Goal: Task Accomplishment & Management: Use online tool/utility

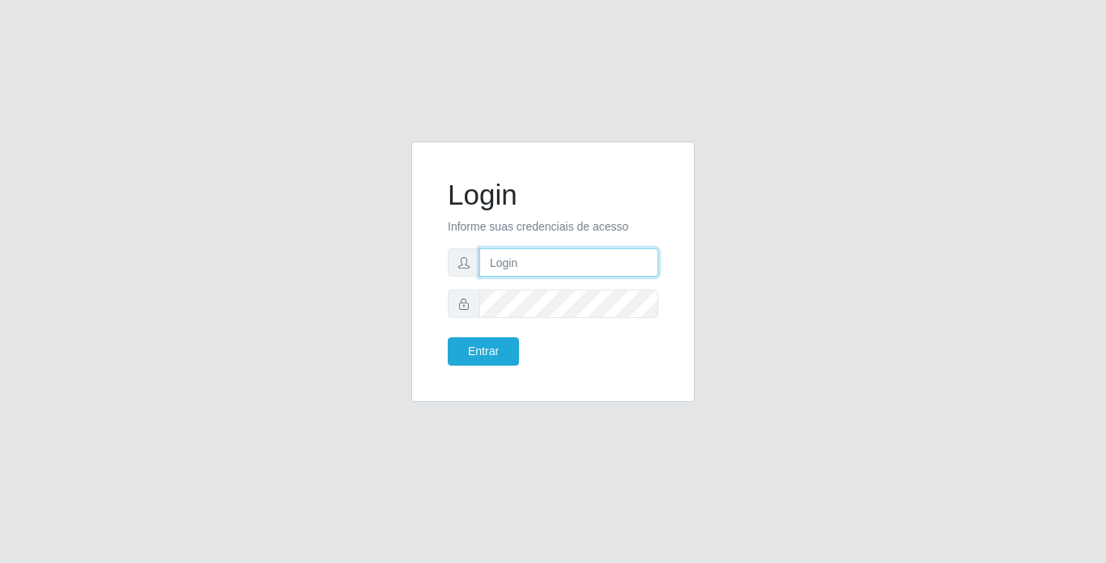
click at [530, 270] on input "text" at bounding box center [568, 263] width 179 height 28
type input "franciscojunior@bemais"
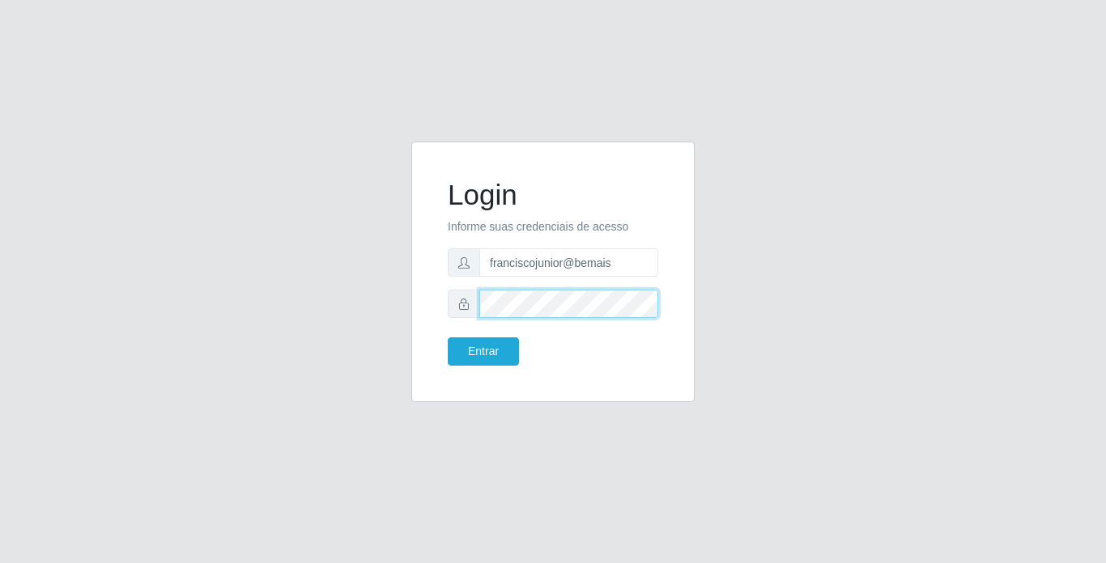
click at [448, 338] on button "Entrar" at bounding box center [483, 352] width 71 height 28
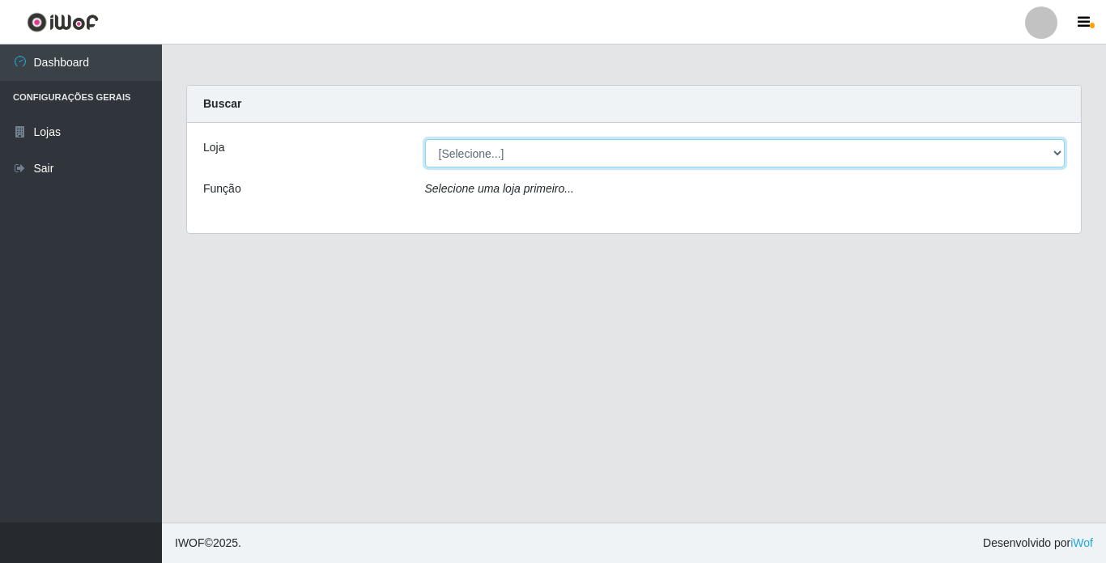
click at [520, 153] on select "[Selecione...] Bemais Supermercados - [GEOGRAPHIC_DATA]" at bounding box center [745, 153] width 640 height 28
select select "250"
click at [425, 139] on select "[Selecione...] Bemais Supermercados - [GEOGRAPHIC_DATA]" at bounding box center [745, 153] width 640 height 28
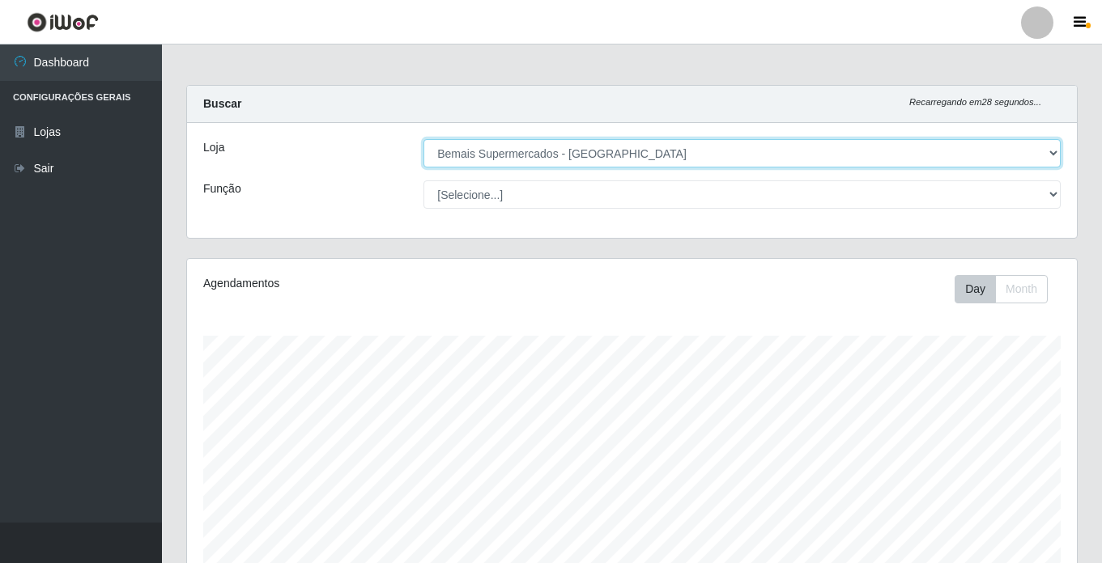
scroll to position [336, 890]
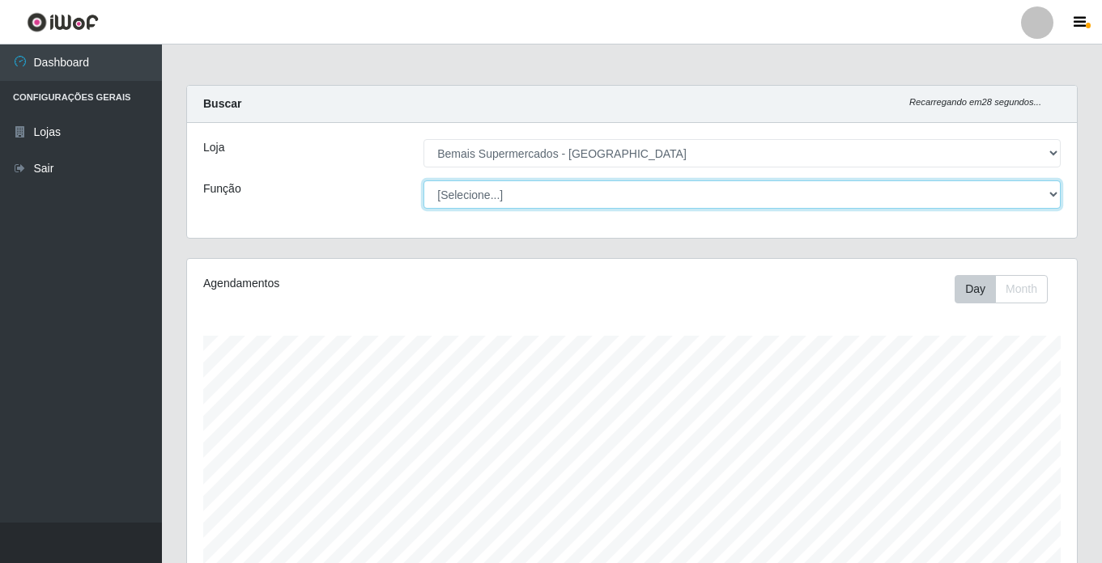
click at [519, 193] on select "[Selecione...] ASG ASG + ASG ++ Auxiliar de Estacionamento Auxiliar de Estacion…" at bounding box center [741, 195] width 637 height 28
select select "72"
click at [423, 181] on select "[Selecione...] ASG ASG + ASG ++ Auxiliar de Estacionamento Auxiliar de Estacion…" at bounding box center [741, 195] width 637 height 28
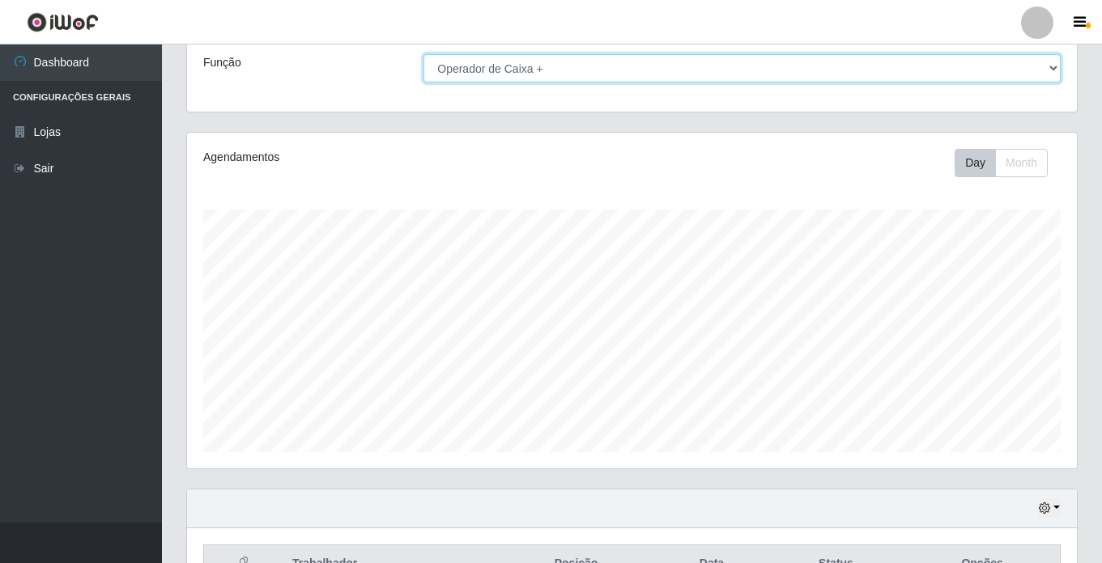
scroll to position [223, 0]
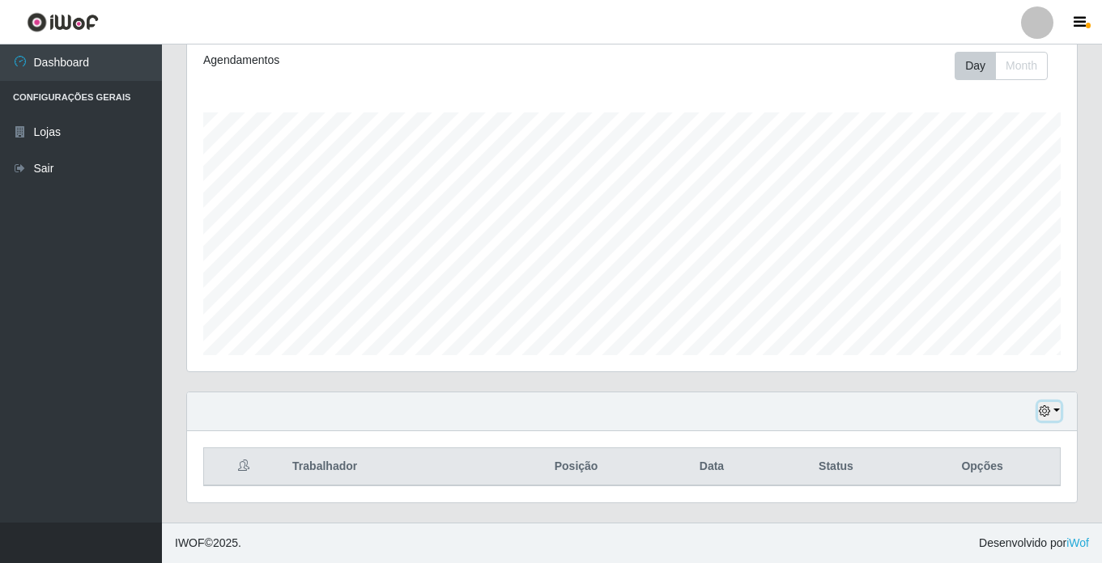
click at [1052, 407] on button "button" at bounding box center [1049, 411] width 23 height 19
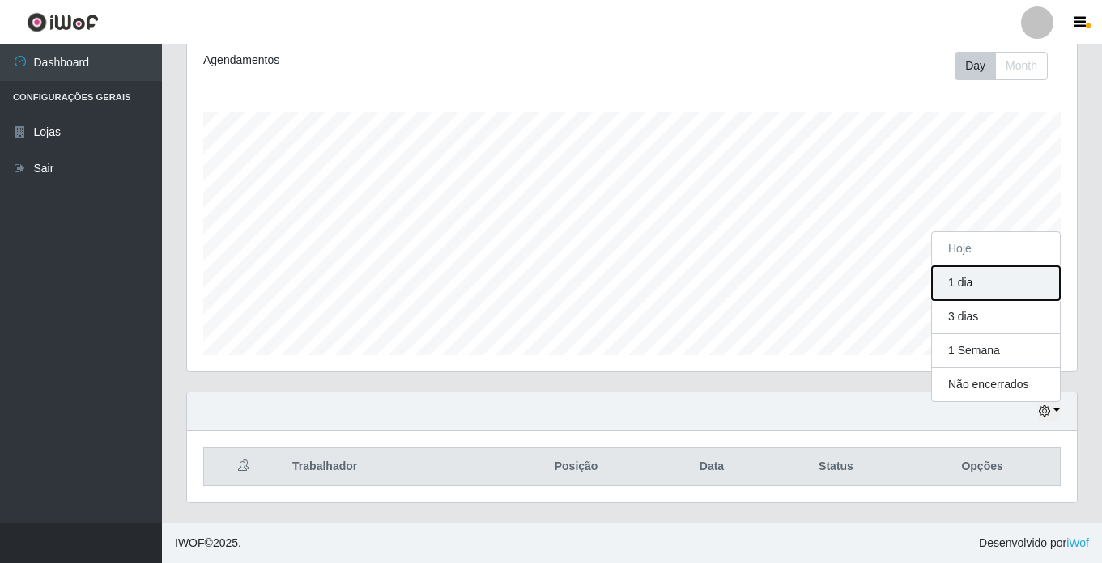
click at [990, 278] on button "1 dia" at bounding box center [996, 283] width 128 height 34
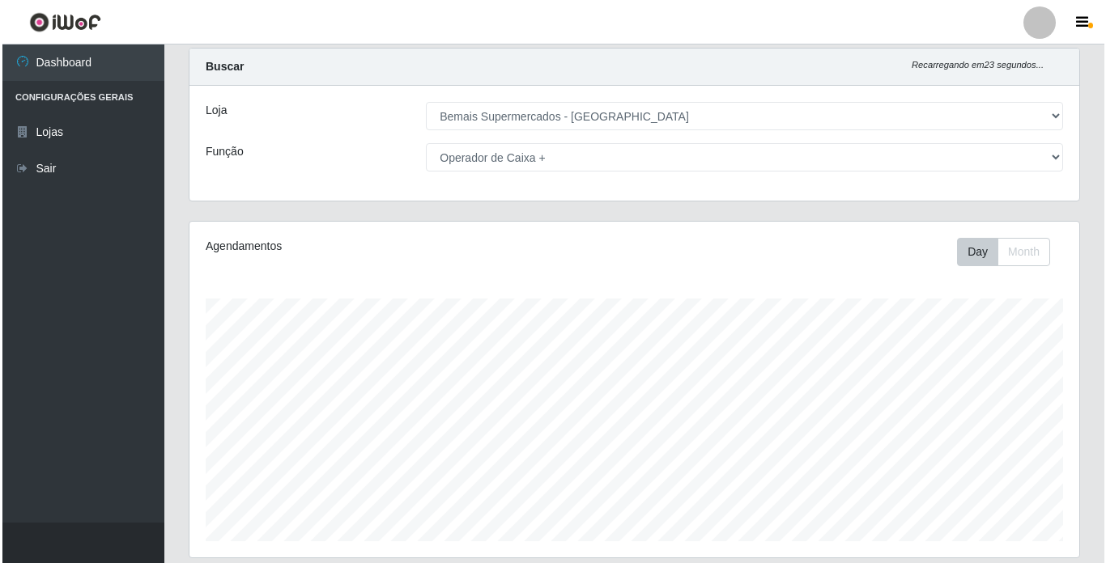
scroll to position [0, 0]
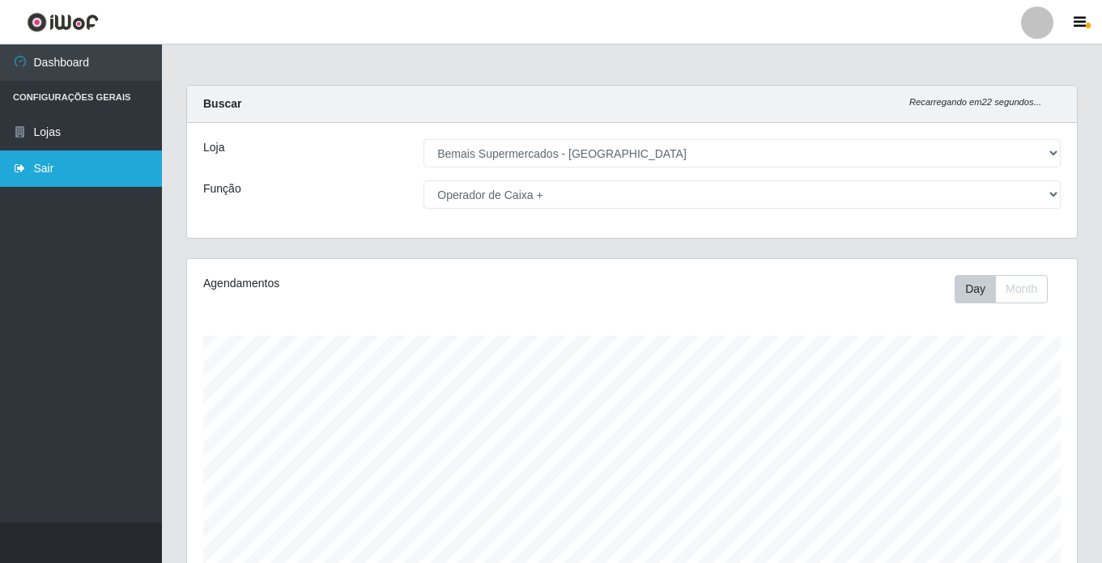
click at [62, 162] on link "Sair" at bounding box center [81, 169] width 162 height 36
